Goal: Information Seeking & Learning: Compare options

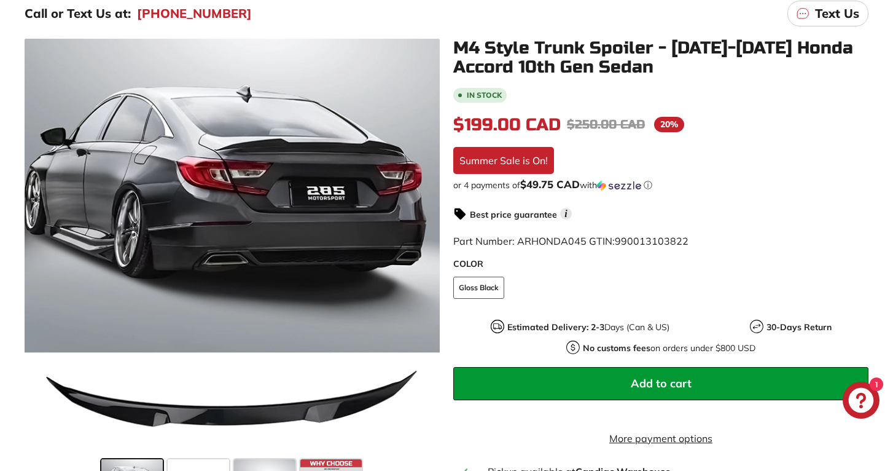
scroll to position [202, 0]
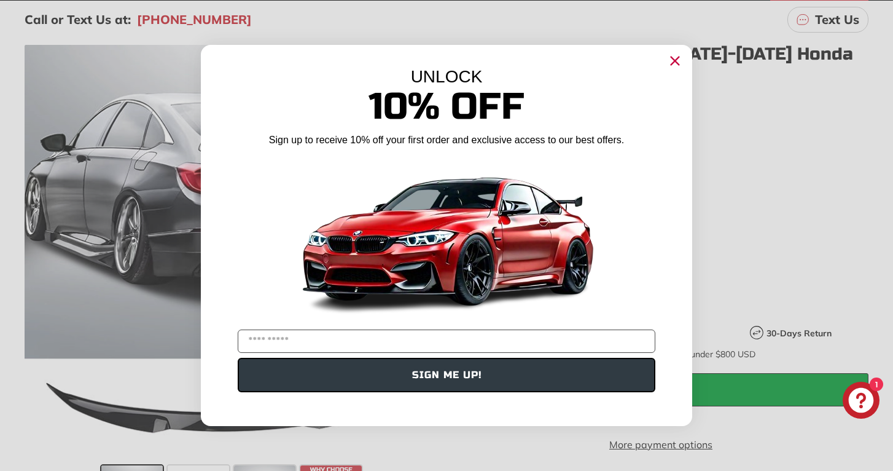
click at [672, 68] on circle "Close dialog" at bounding box center [675, 61] width 18 height 18
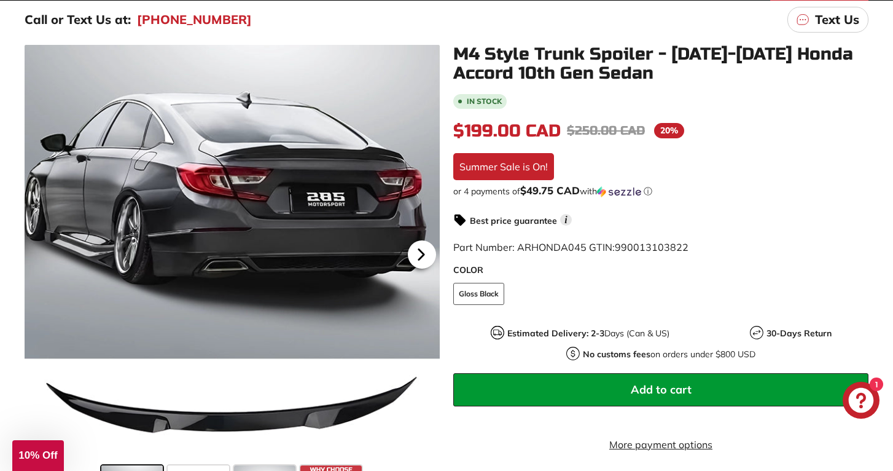
click at [420, 239] on div at bounding box center [422, 254] width 36 height 34
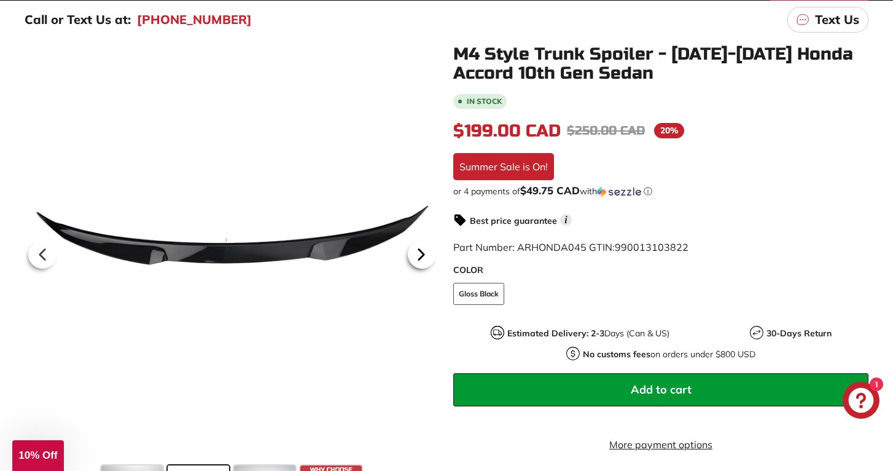
click at [420, 239] on div at bounding box center [422, 254] width 36 height 34
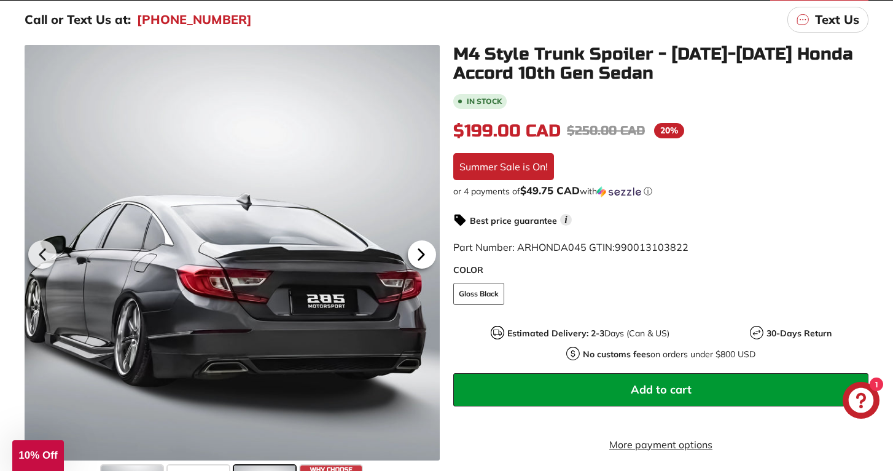
click at [420, 239] on div at bounding box center [422, 254] width 36 height 34
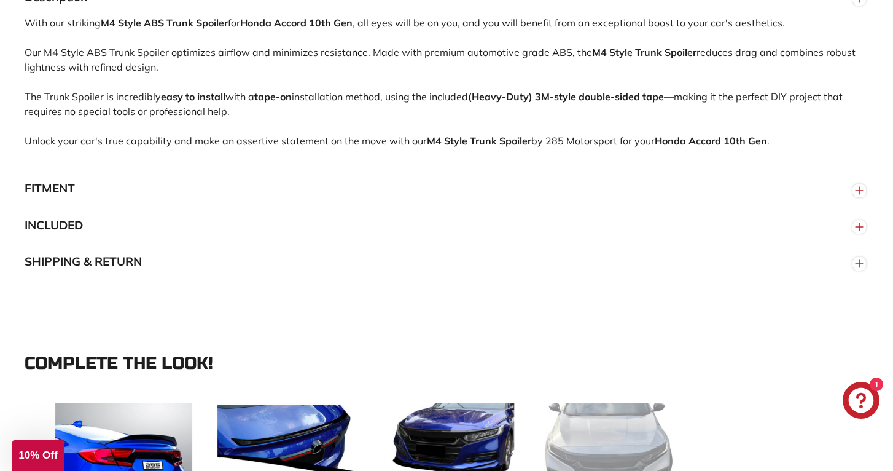
scroll to position [862, 0]
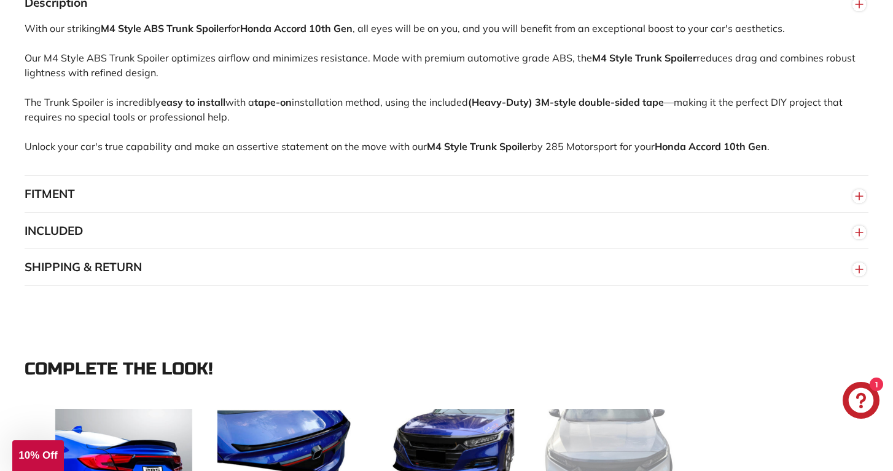
click at [466, 195] on button "FITMENT" at bounding box center [447, 194] width 844 height 37
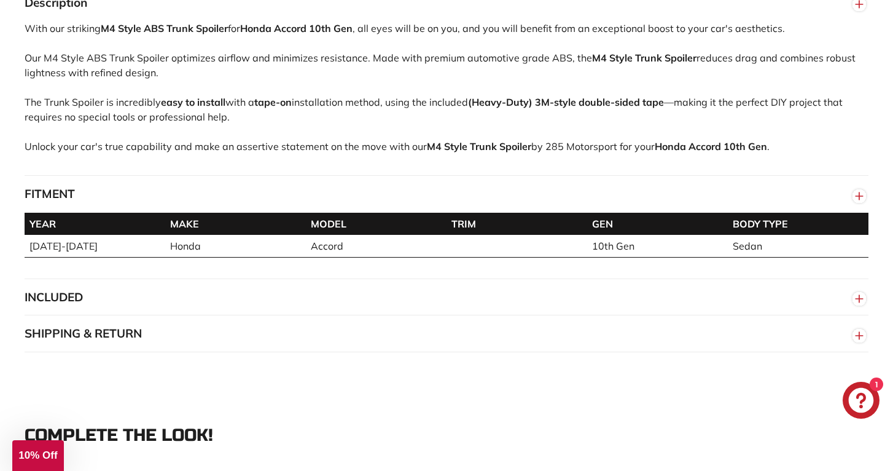
click at [466, 195] on button "FITMENT" at bounding box center [447, 194] width 844 height 37
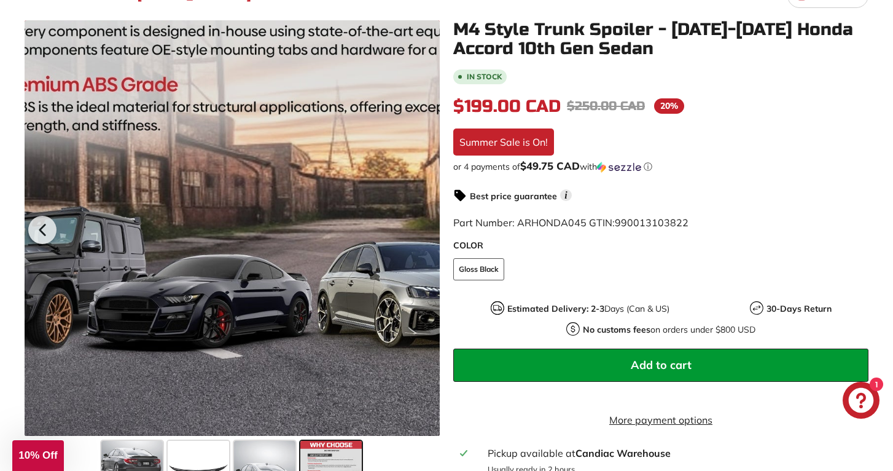
scroll to position [248, 0]
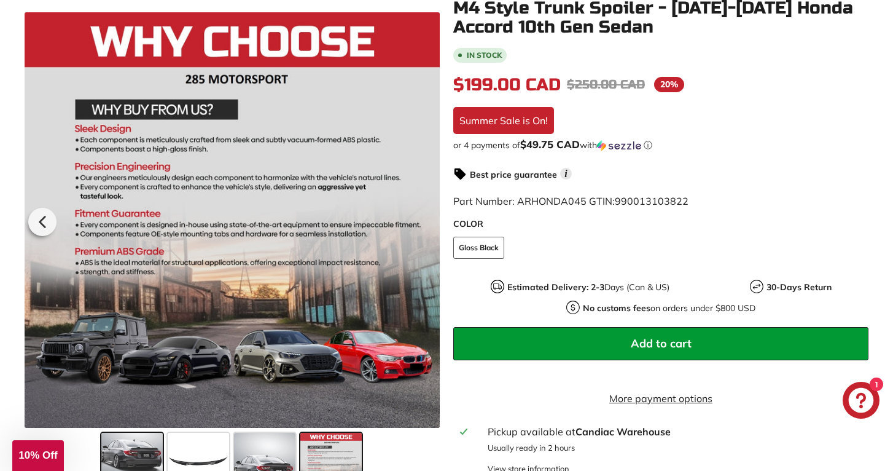
click at [137, 439] on span at bounding box center [131, 463] width 61 height 61
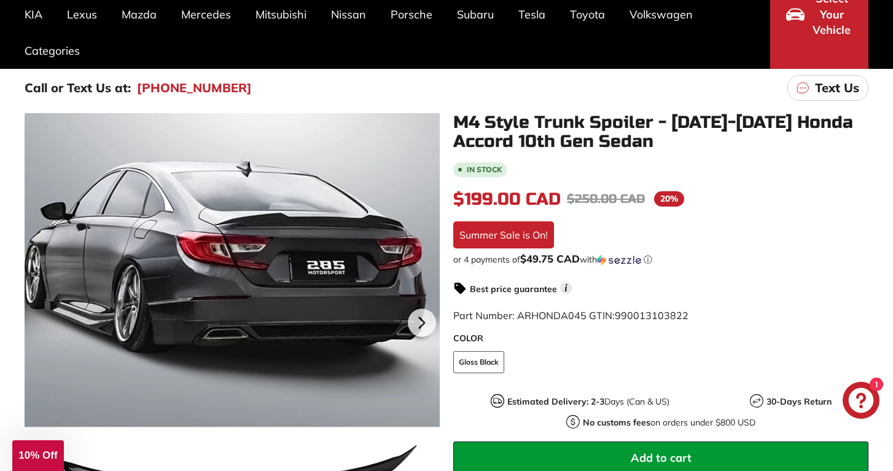
scroll to position [95, 0]
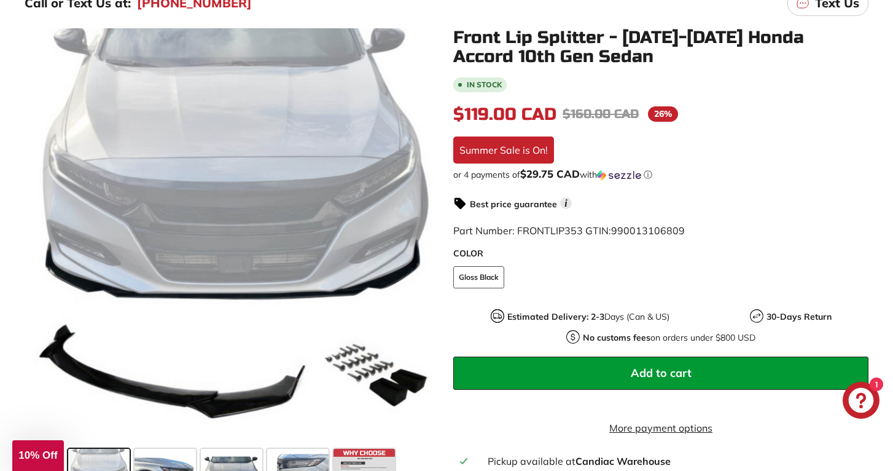
scroll to position [284, 0]
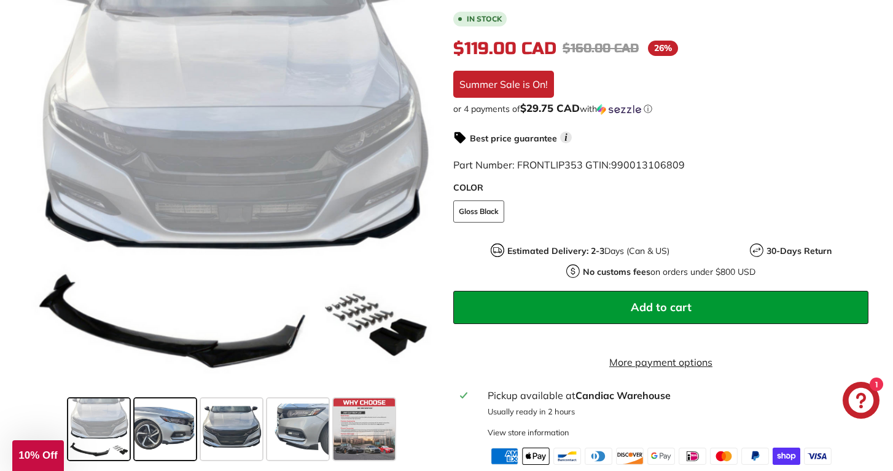
click at [155, 452] on span at bounding box center [165, 428] width 61 height 61
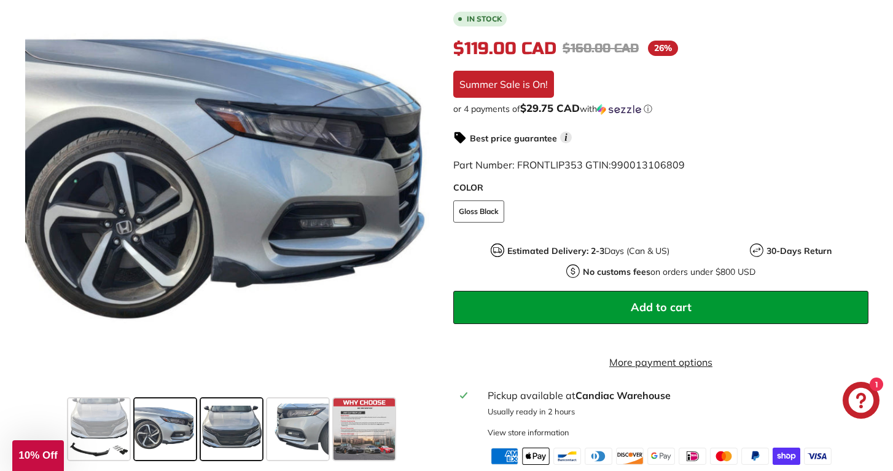
click at [249, 439] on span at bounding box center [231, 428] width 61 height 61
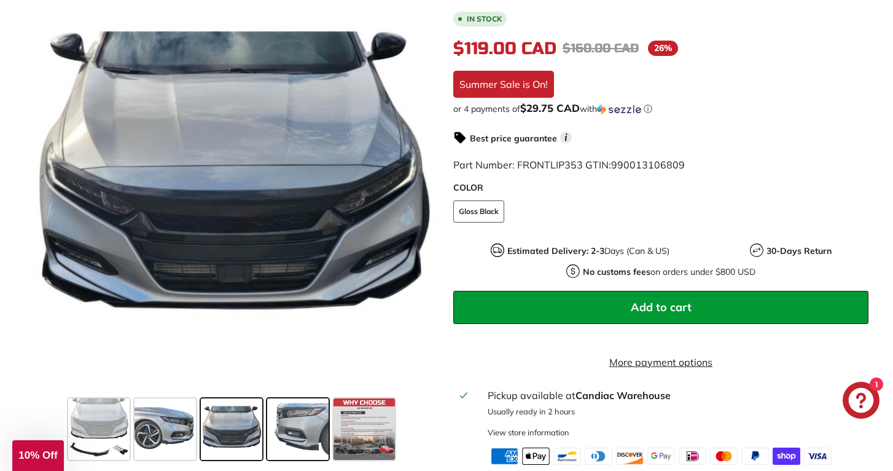
click at [297, 434] on span at bounding box center [297, 428] width 61 height 61
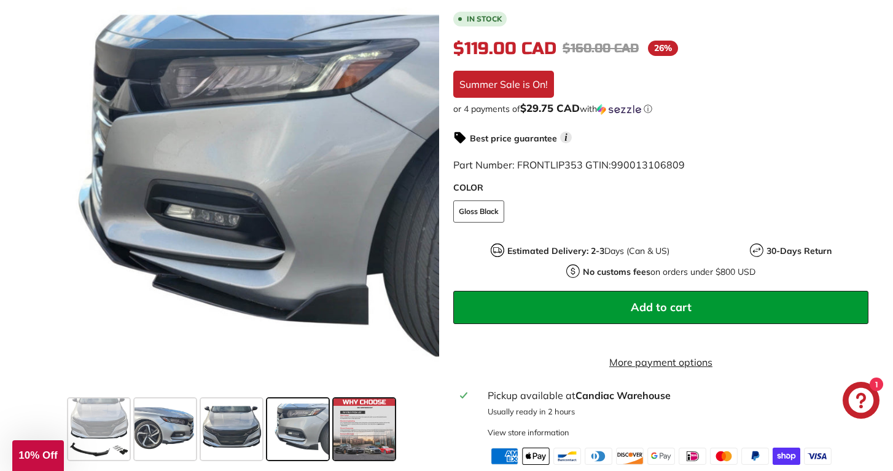
click at [356, 433] on span at bounding box center [364, 428] width 61 height 61
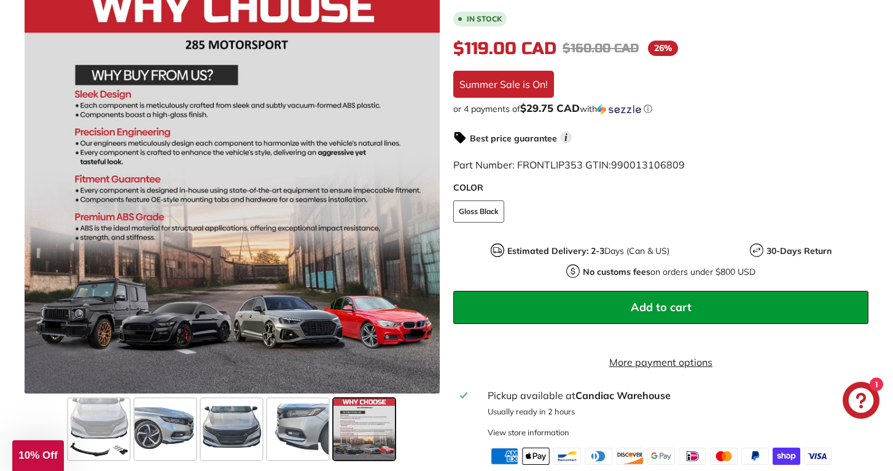
scroll to position [441, 0]
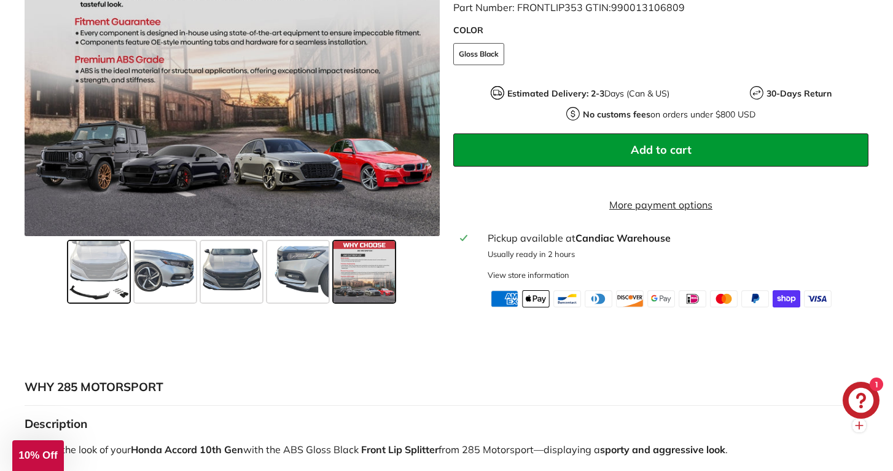
click at [114, 302] on span at bounding box center [98, 271] width 61 height 61
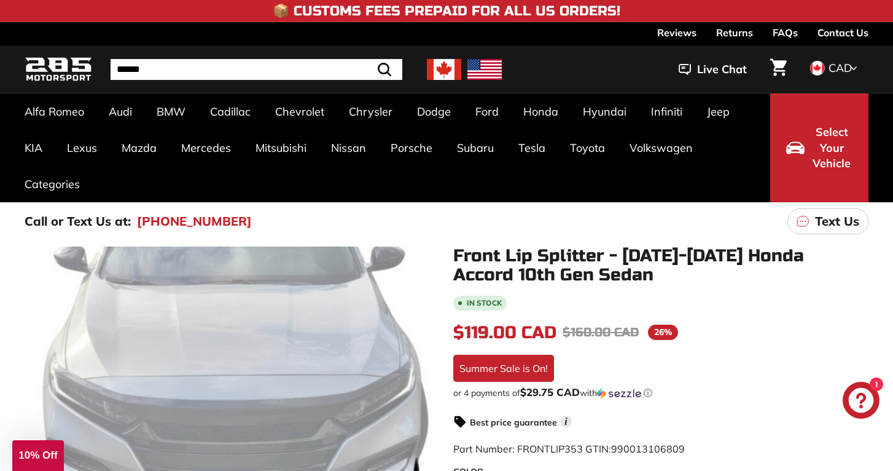
scroll to position [151, 0]
